Goal: Task Accomplishment & Management: Manage account settings

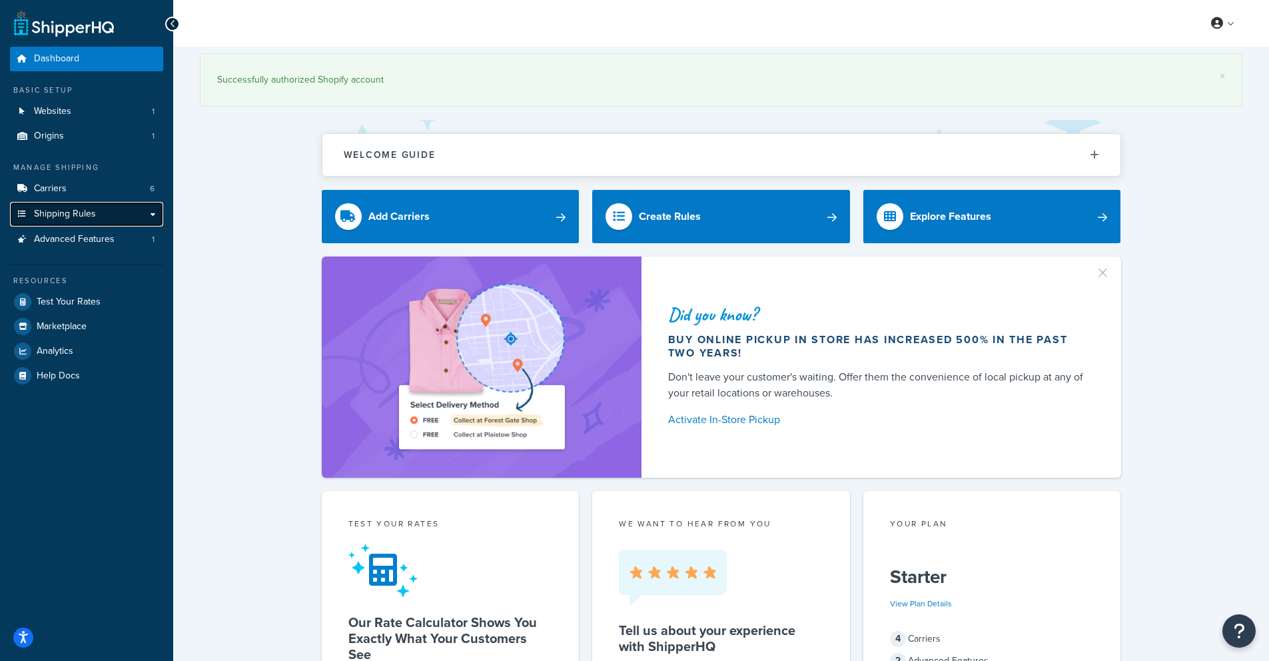
click at [67, 216] on span "Shipping Rules" at bounding box center [65, 213] width 62 height 11
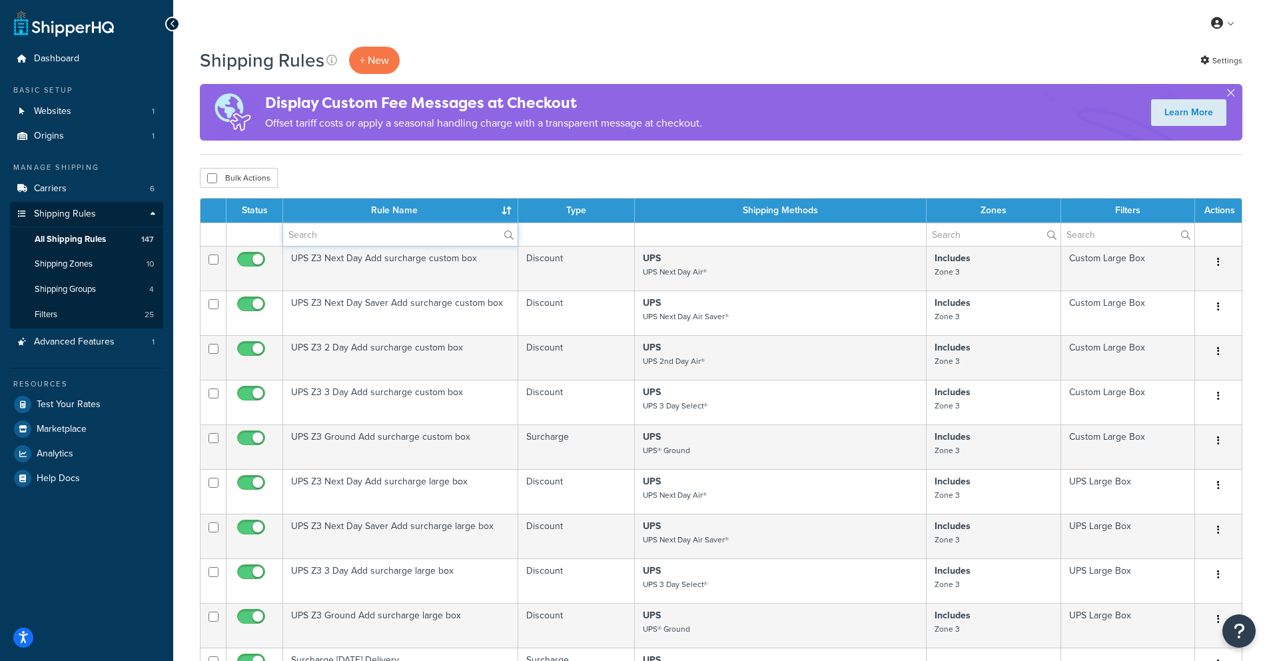
click at [330, 237] on input "text" at bounding box center [400, 234] width 234 height 23
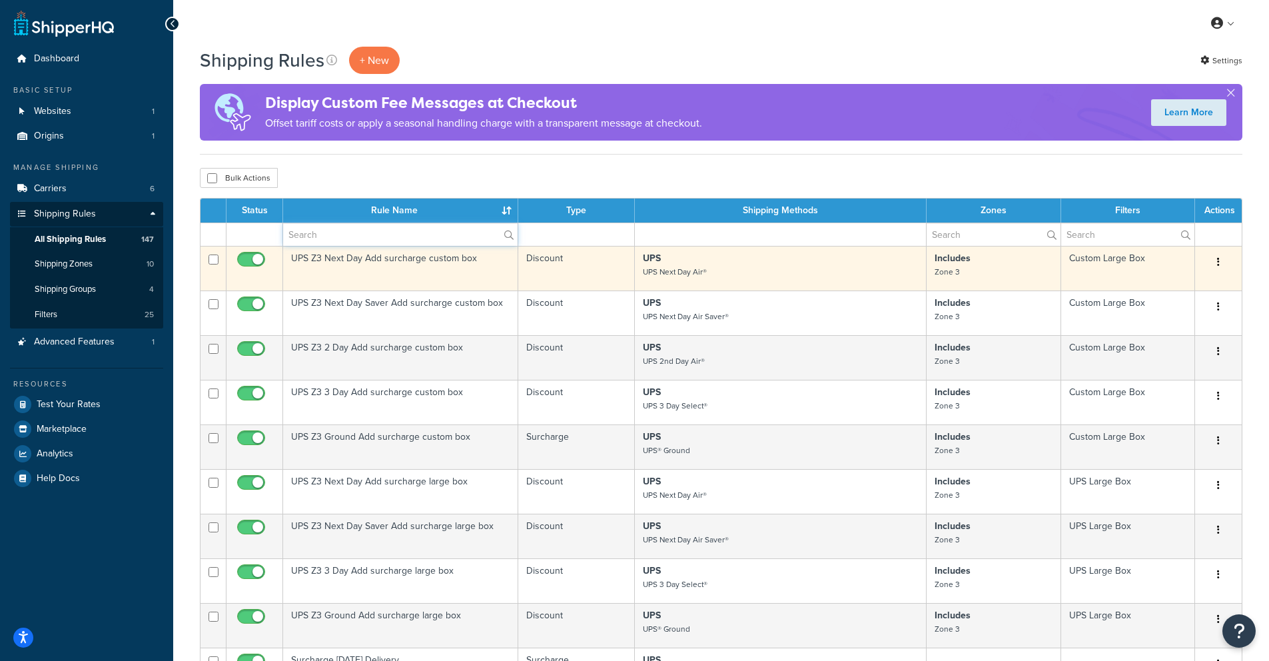
type input "hide"
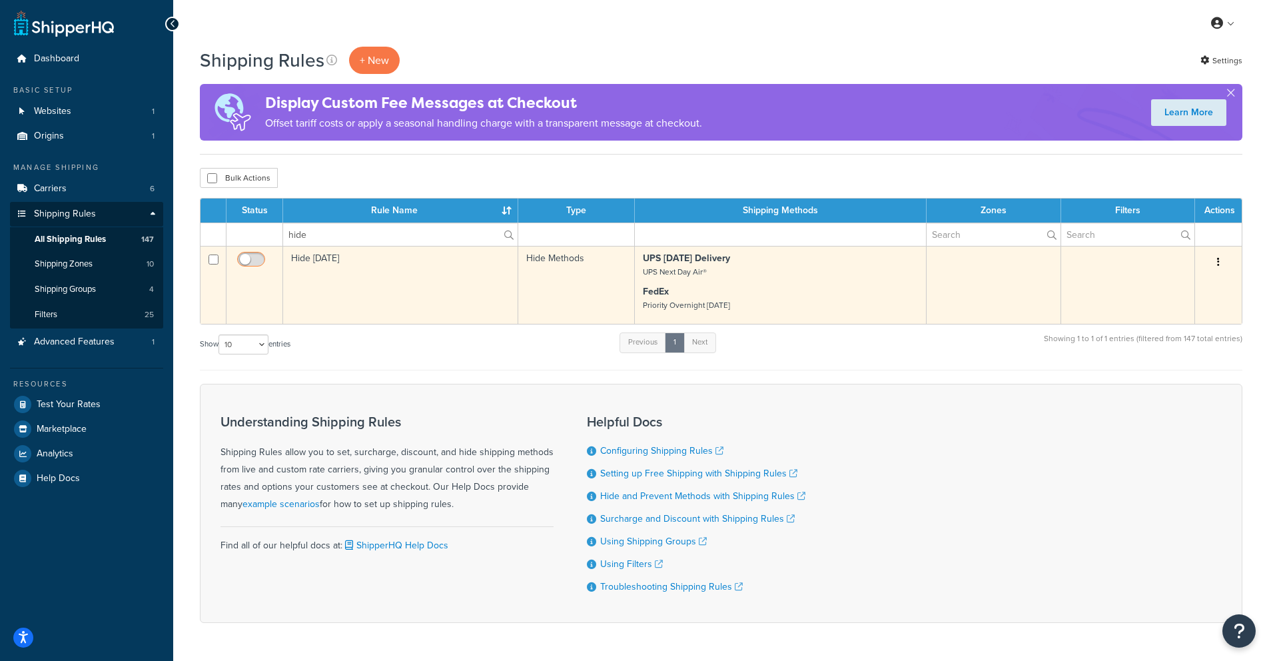
click at [251, 255] on input "checkbox" at bounding box center [252, 262] width 37 height 17
checkbox input "true"
